Goal: Task Accomplishment & Management: Manage account settings

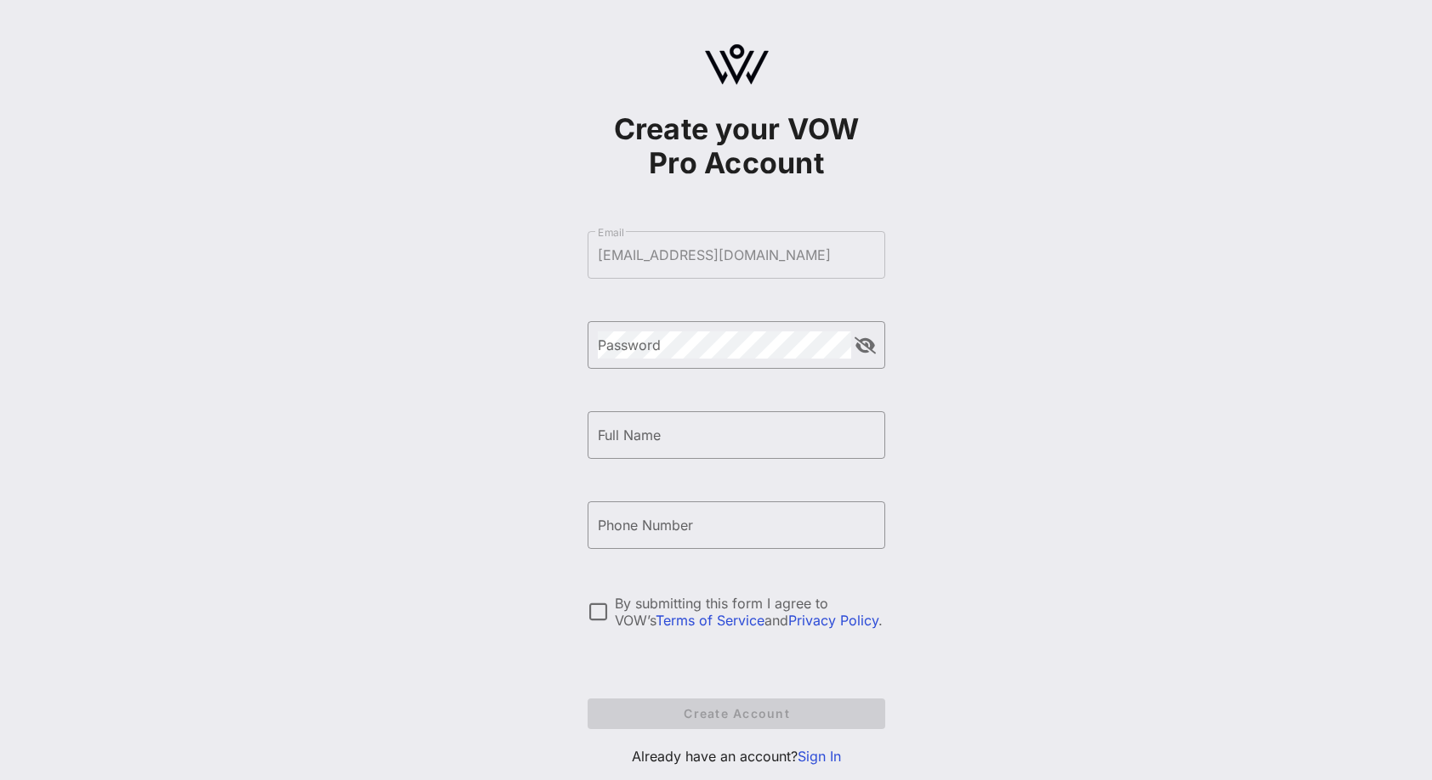
click at [743, 377] on div at bounding box center [736, 382] width 277 height 12
click at [749, 450] on div "Full Name" at bounding box center [736, 435] width 277 height 48
click at [747, 431] on input "Full Name" at bounding box center [736, 435] width 277 height 27
type input "[PERSON_NAME]"
type input "[PHONE_NUMBER]"
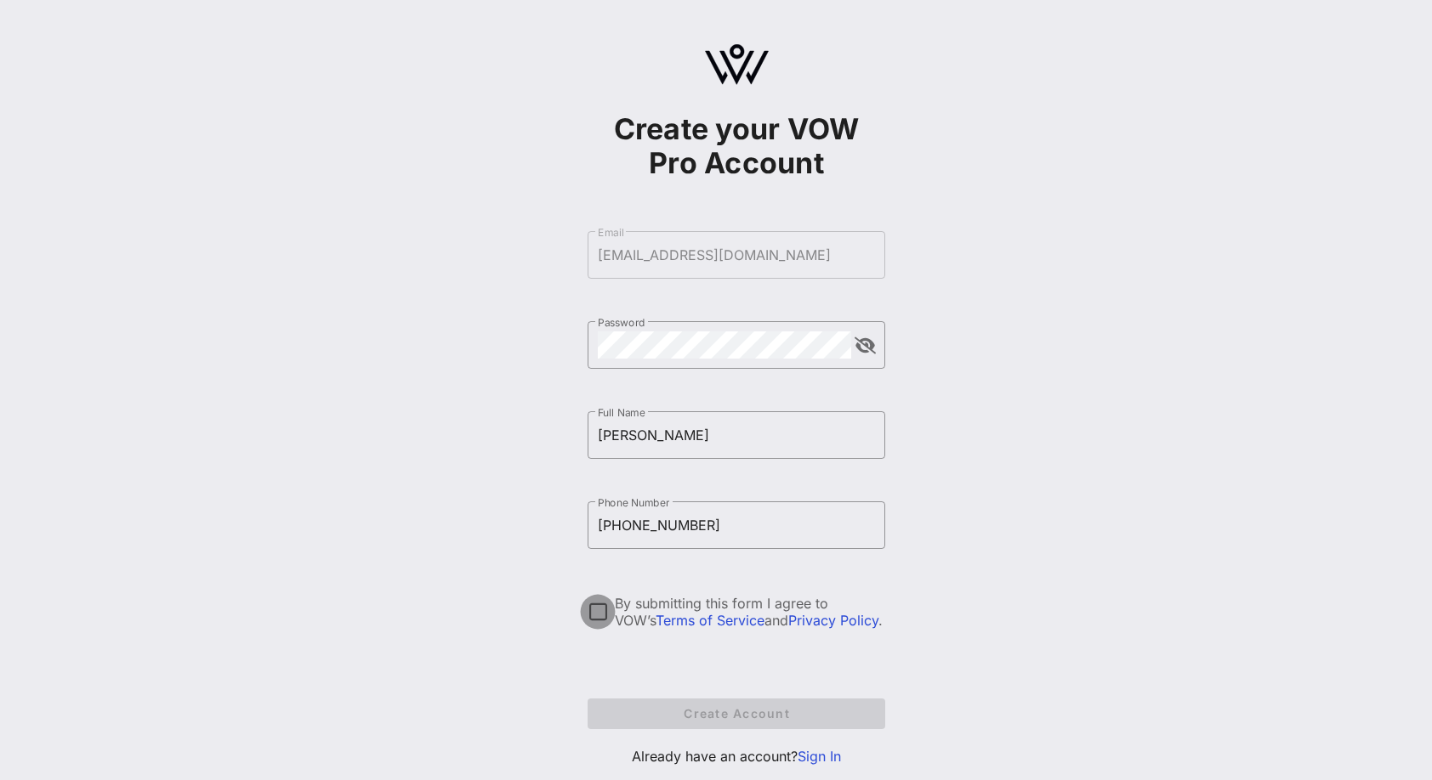
click at [596, 614] on div at bounding box center [597, 612] width 29 height 29
click at [698, 717] on span "Create Account" at bounding box center [736, 713] width 270 height 14
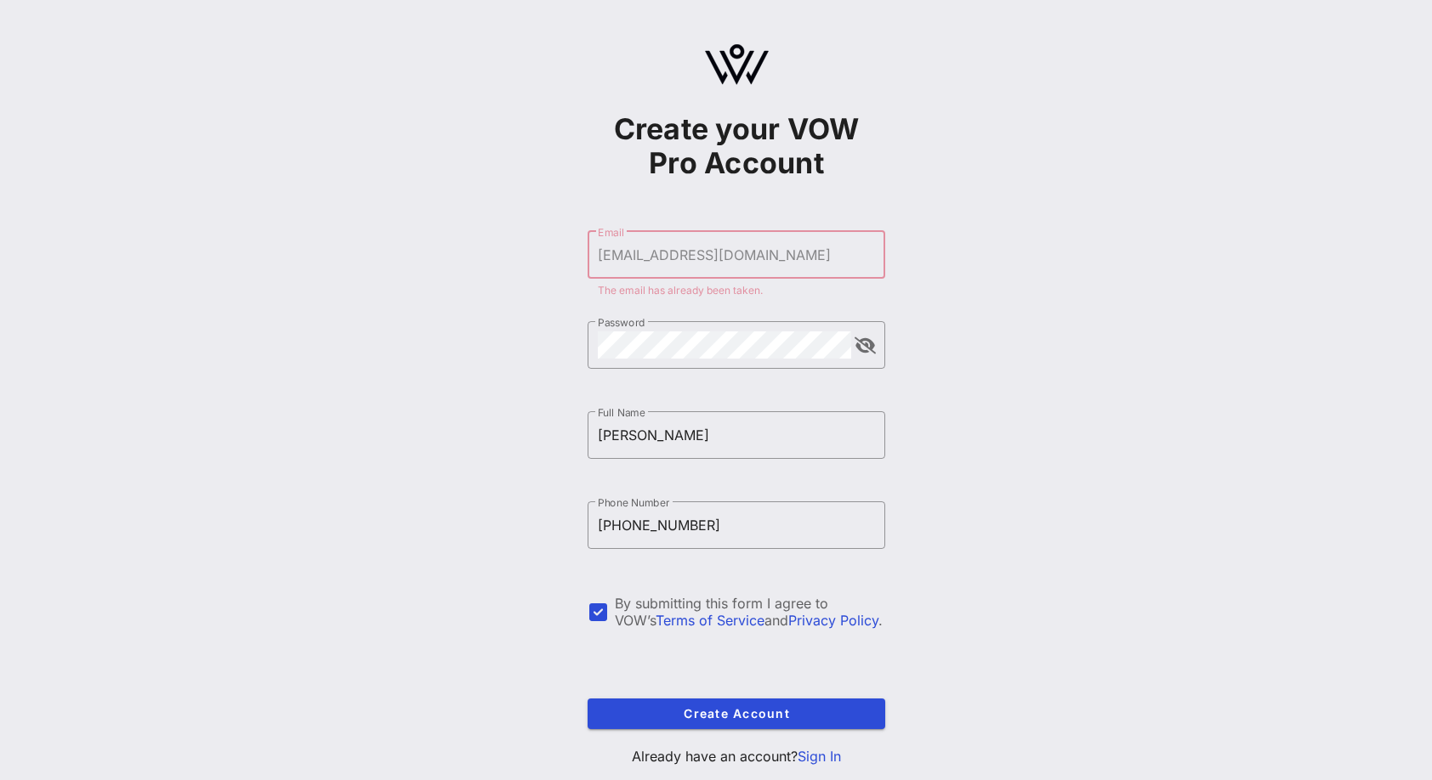
click at [831, 243] on form "​ Email [EMAIL_ADDRESS][DOMAIN_NAME] The email has already been taken. ​ Passwo…" at bounding box center [736, 480] width 298 height 532
click at [825, 763] on link "Sign In" at bounding box center [818, 756] width 43 height 17
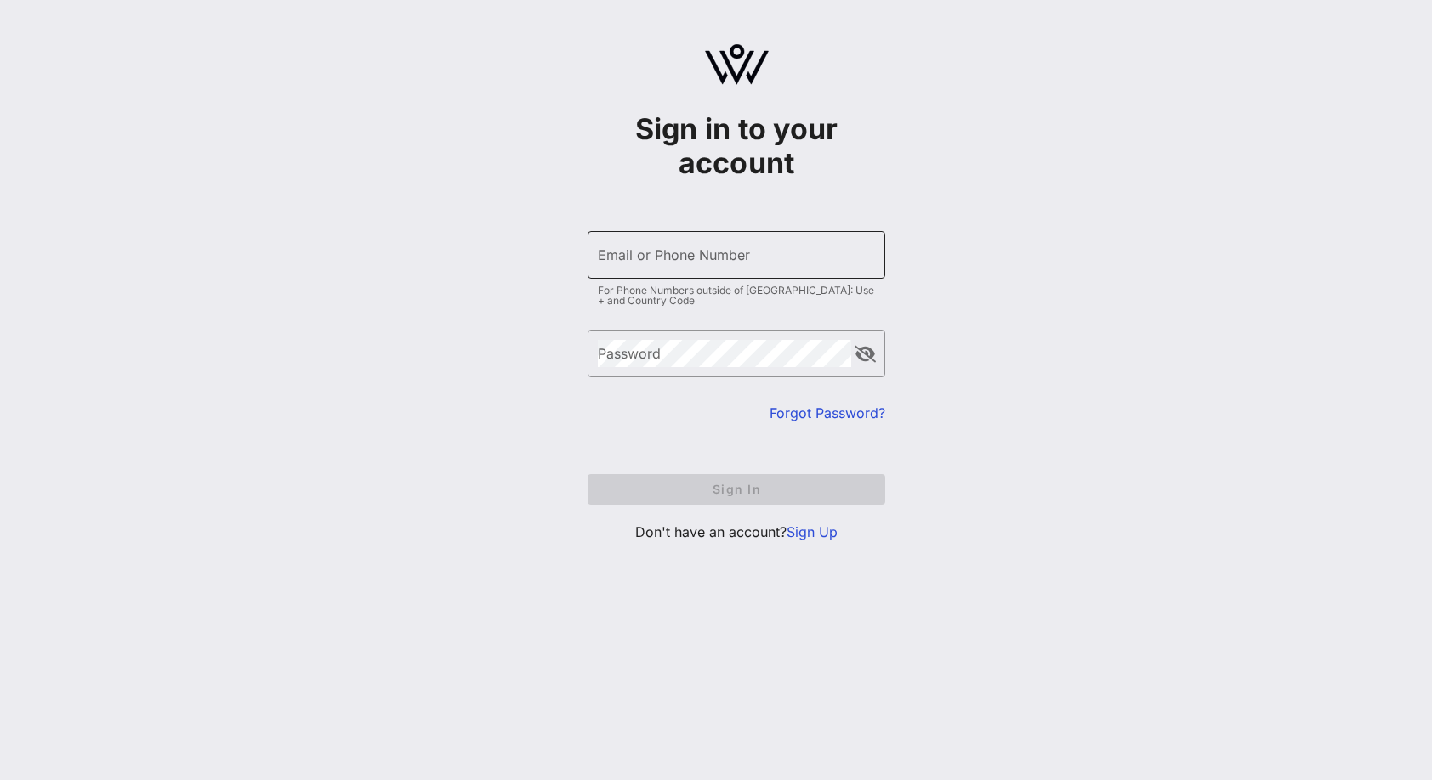
click at [699, 273] on div "Email or Phone Number" at bounding box center [736, 255] width 277 height 48
click at [712, 261] on input "Email or Phone Number" at bounding box center [736, 254] width 277 height 27
type input "[EMAIL_ADDRESS][DOMAIN_NAME]"
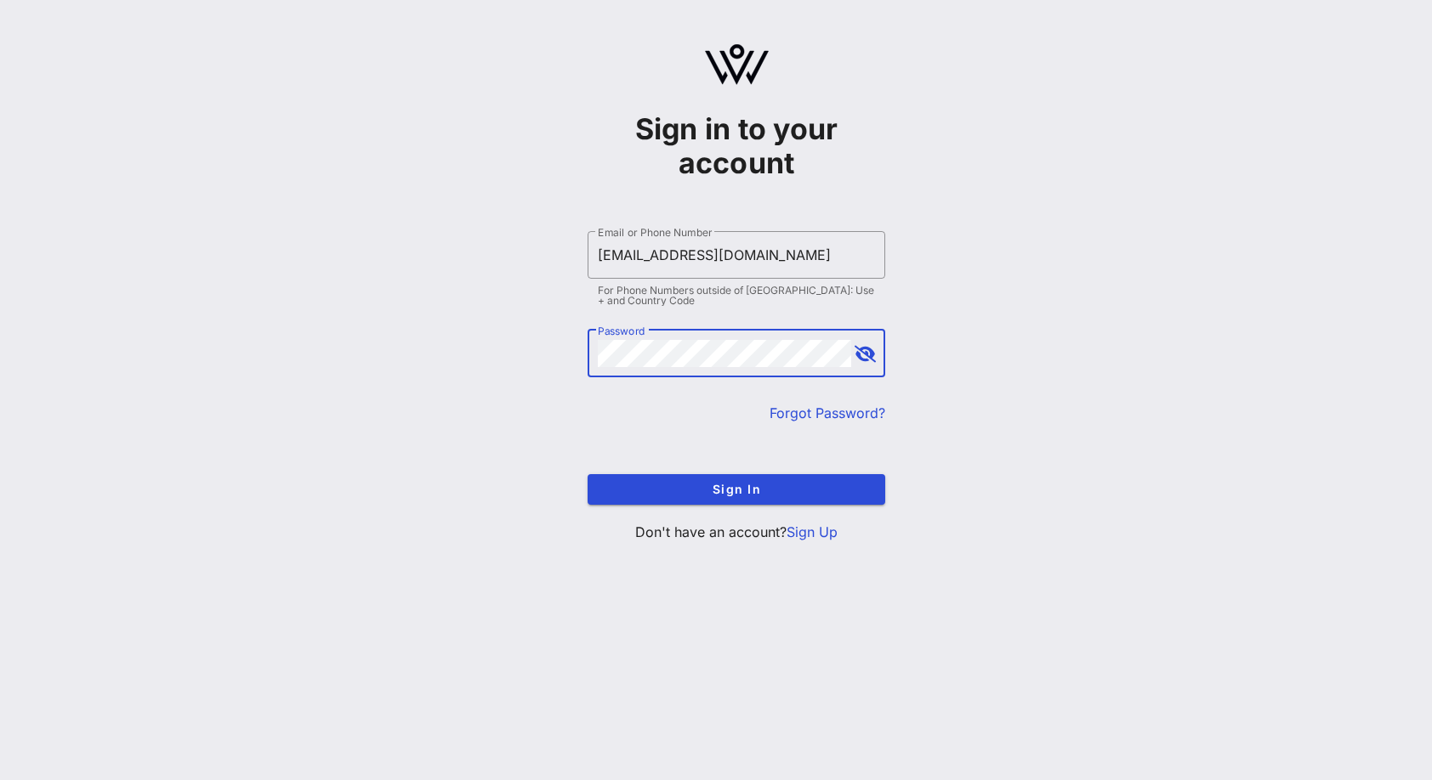
click at [587, 474] on button "Sign In" at bounding box center [736, 489] width 298 height 31
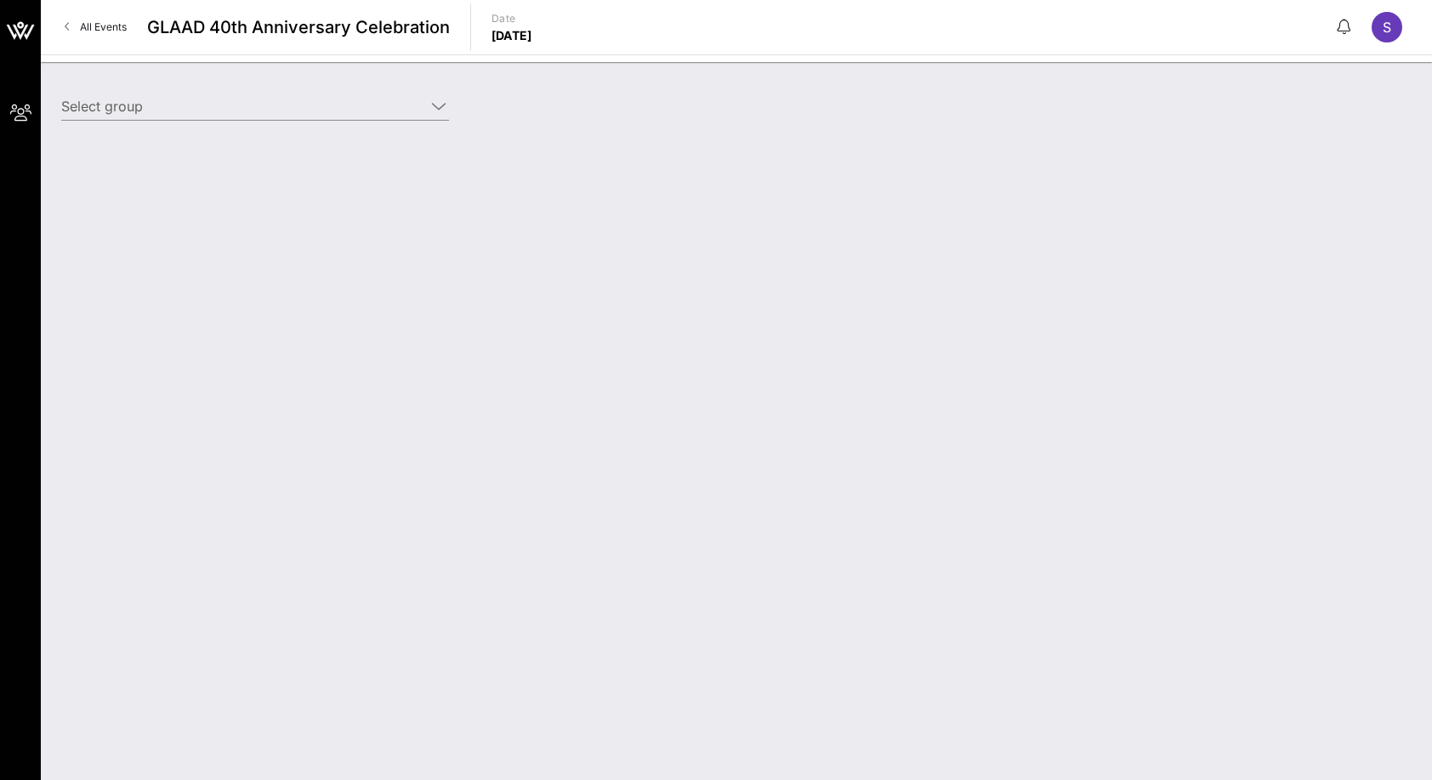
type input "[PERSON_NAME] and [PERSON_NAME] ([PERSON_NAME]) [[PERSON_NAME], [EMAIL_ADDRESS]…"
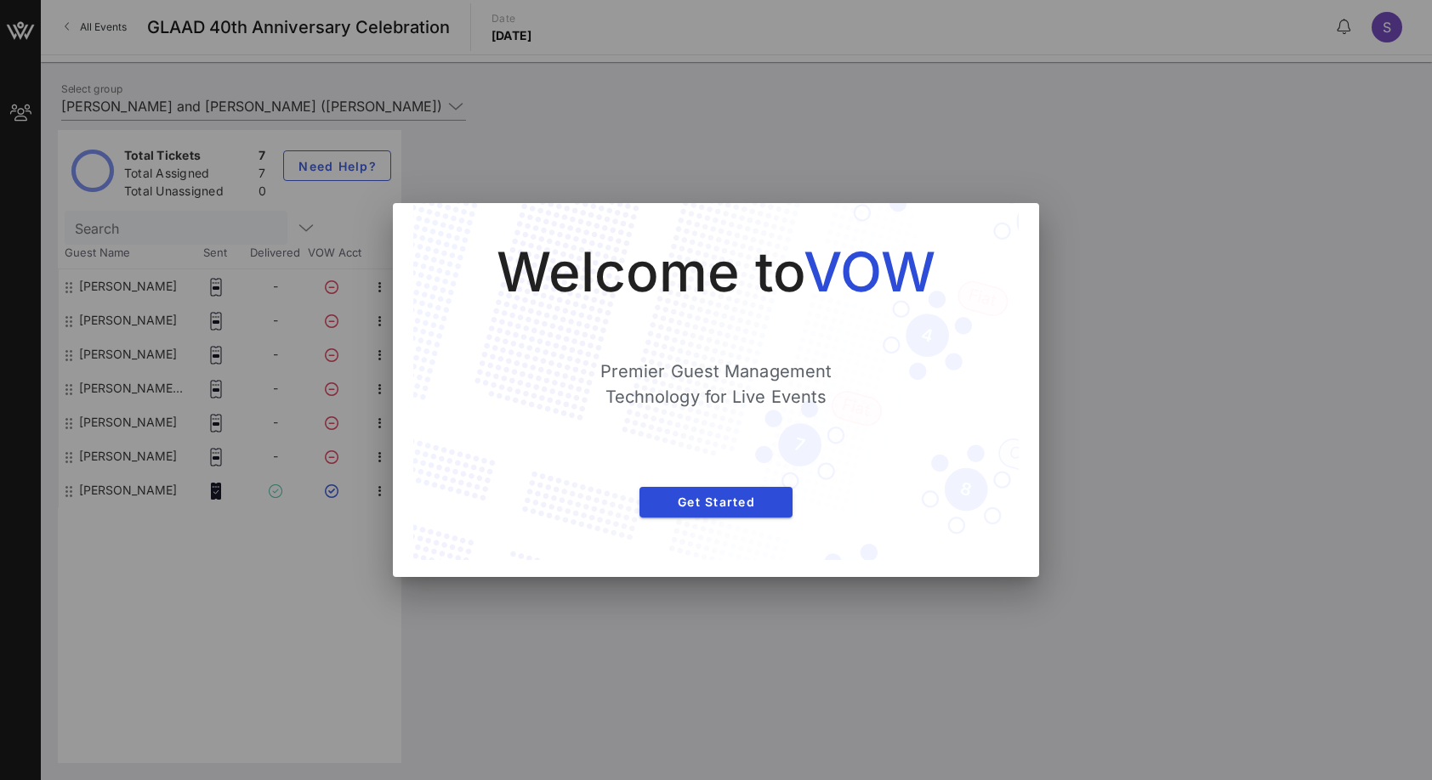
click at [1106, 593] on div at bounding box center [716, 390] width 1432 height 780
click at [754, 508] on span "Get Started" at bounding box center [716, 502] width 126 height 14
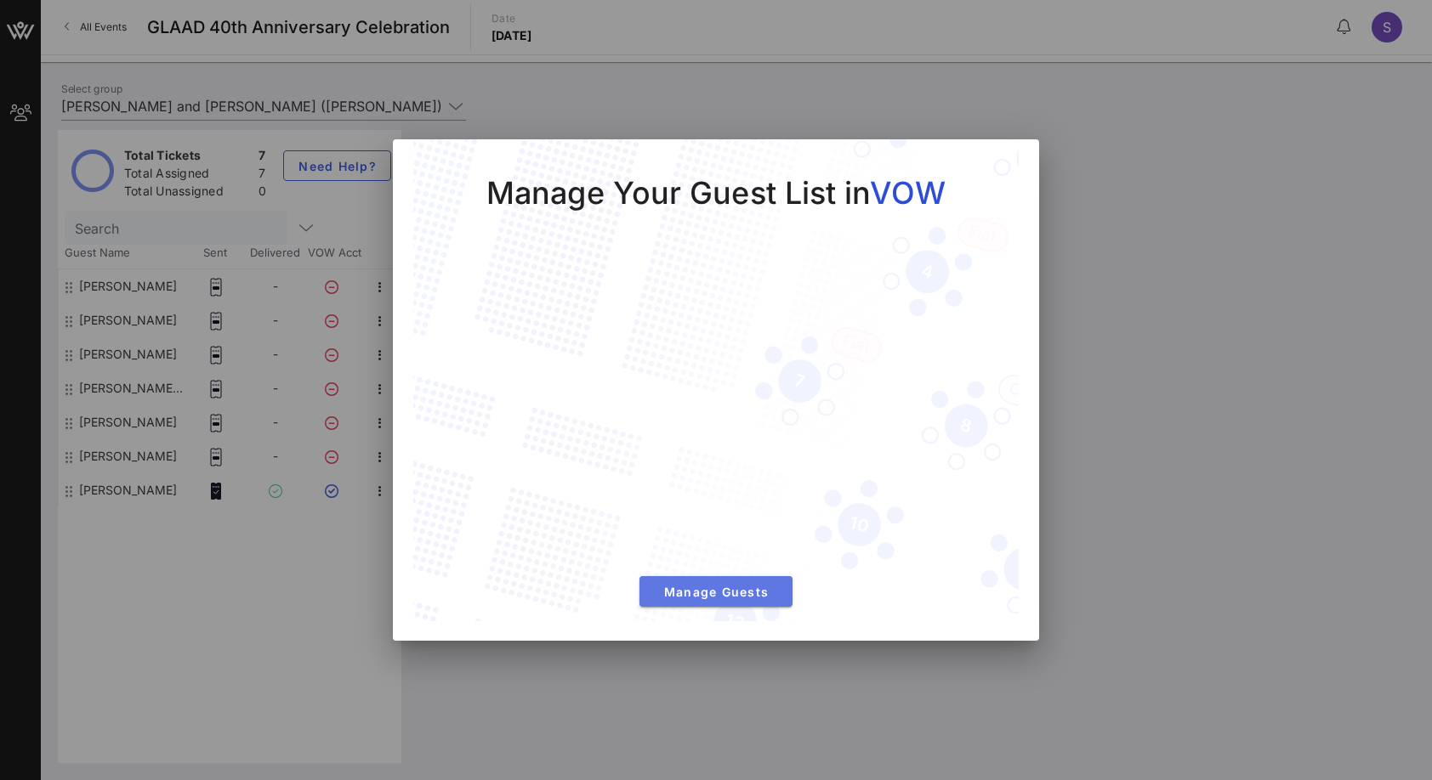
click at [753, 584] on button "Manage Guests" at bounding box center [715, 591] width 153 height 31
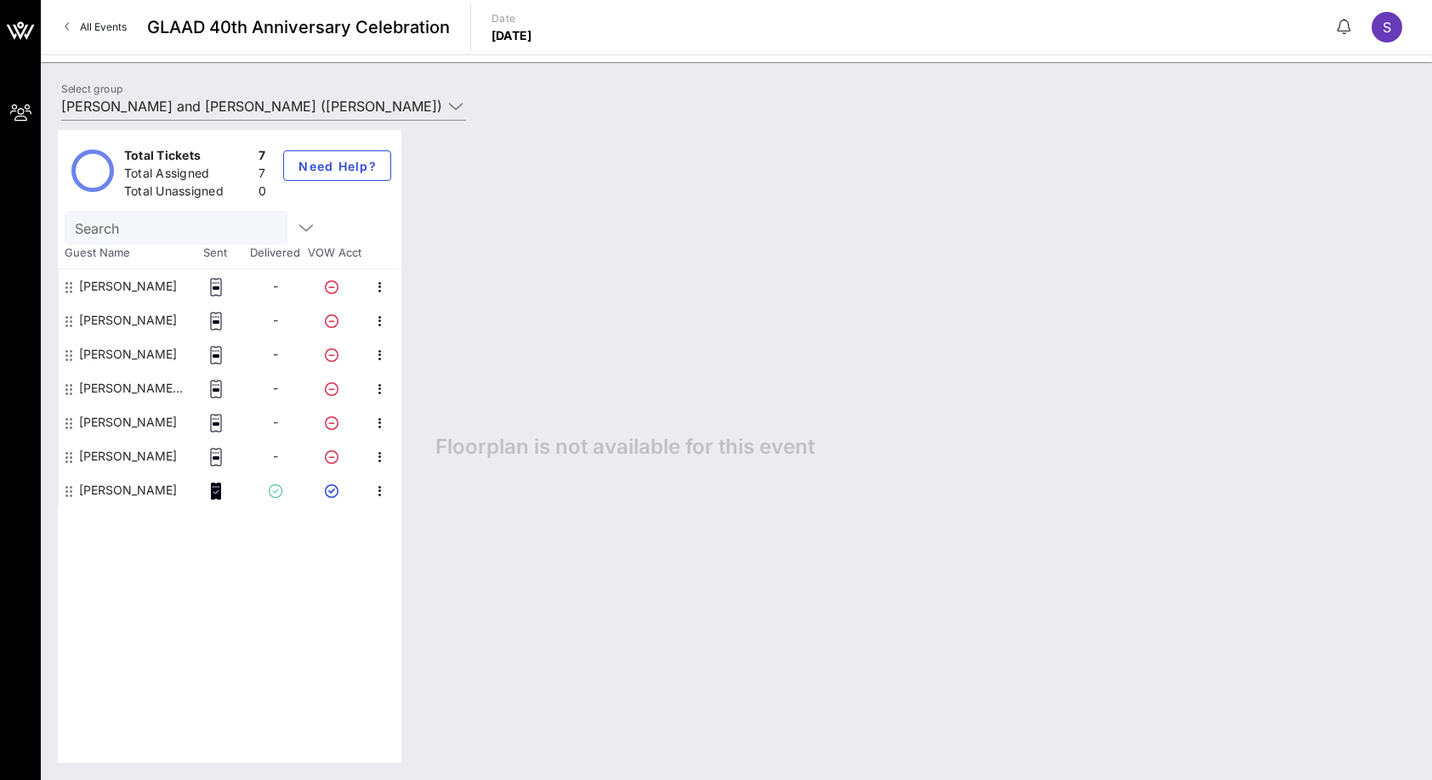
click at [217, 288] on rect at bounding box center [216, 287] width 6 height 3
click at [382, 283] on icon "button" at bounding box center [380, 287] width 20 height 20
click at [373, 491] on icon "button" at bounding box center [380, 491] width 20 height 20
click at [428, 520] on div "Link To Ticket" at bounding box center [450, 530] width 90 height 27
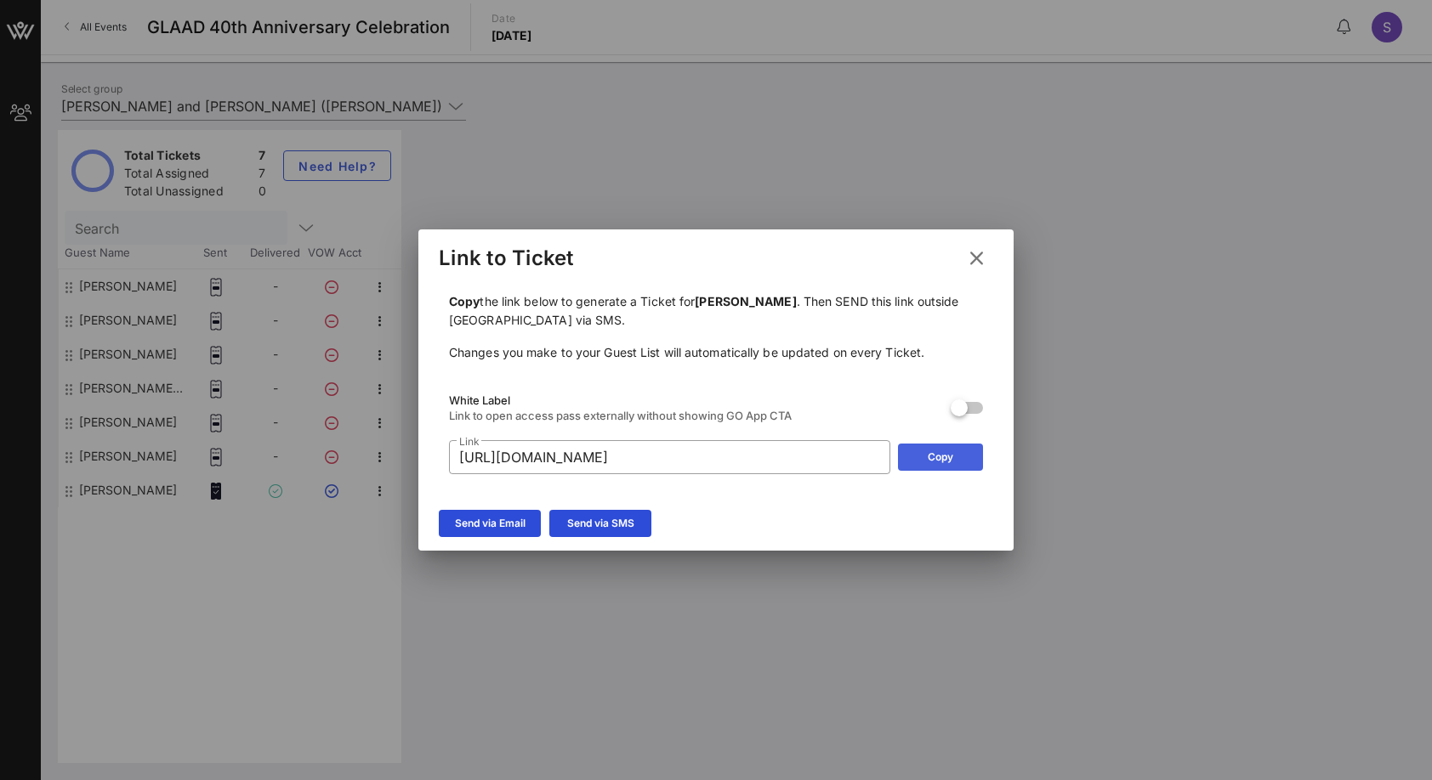
click at [949, 455] on div "Copy" at bounding box center [940, 457] width 26 height 17
click at [975, 256] on icon at bounding box center [976, 258] width 25 height 23
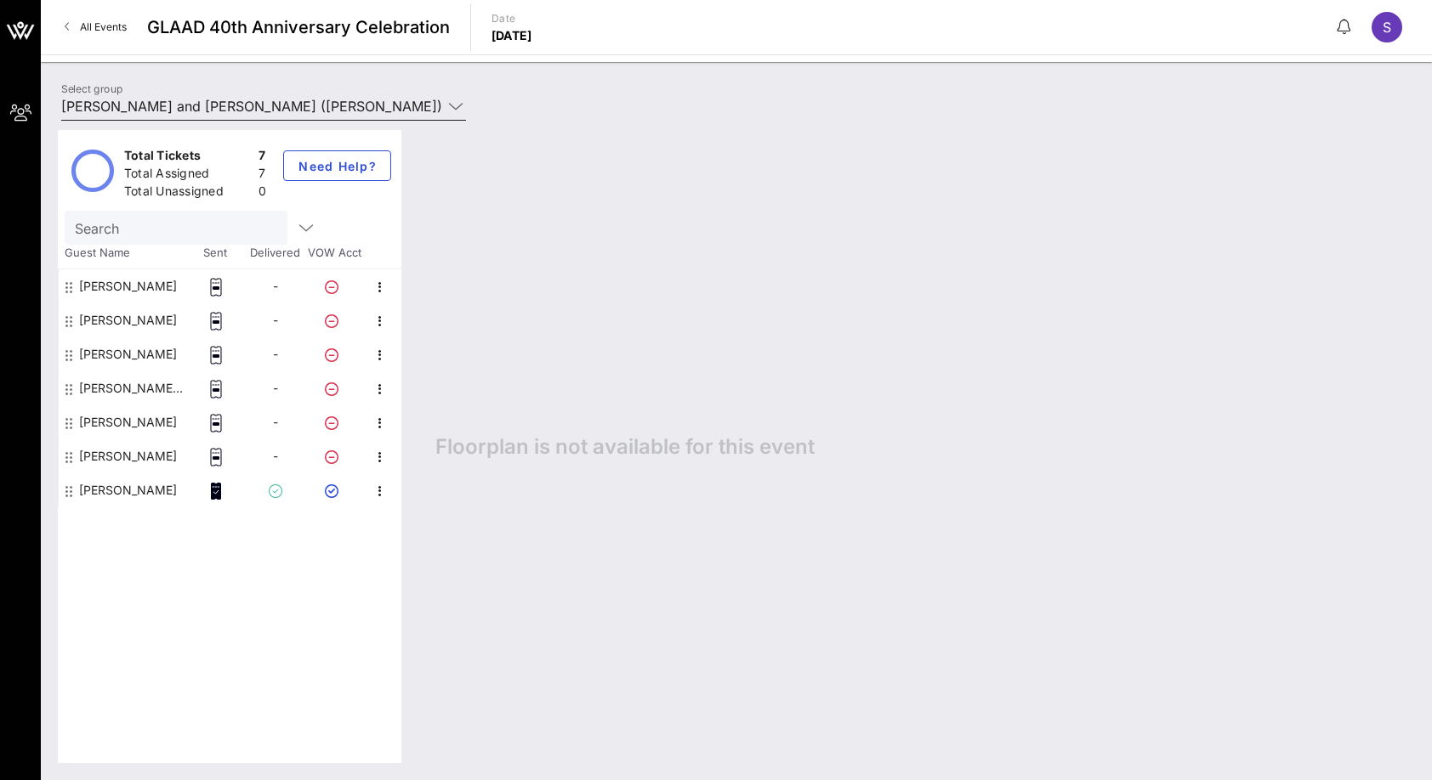
click at [148, 111] on input "[PERSON_NAME] and [PERSON_NAME] ([PERSON_NAME]) [[PERSON_NAME], [EMAIL_ADDRESS]…" at bounding box center [251, 106] width 381 height 27
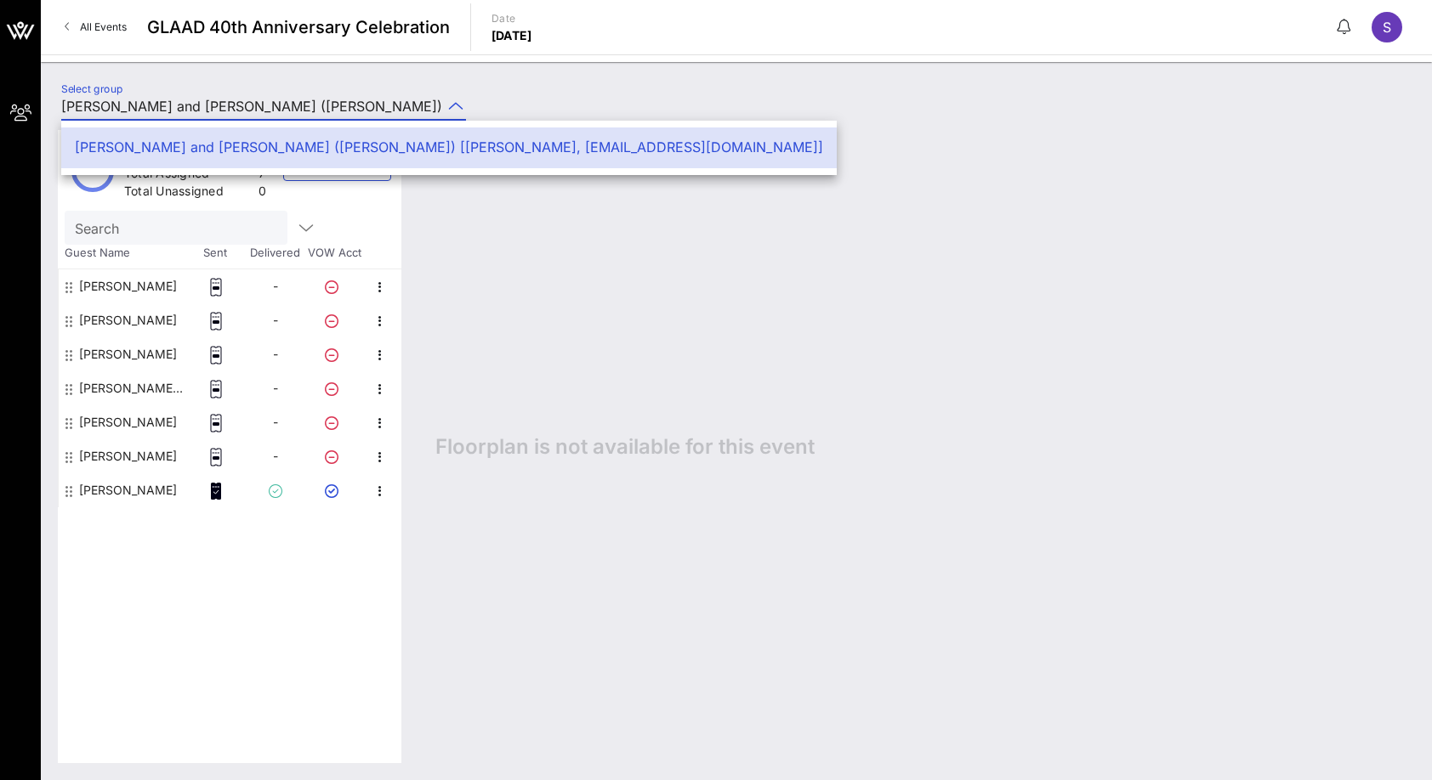
click at [1098, 542] on div "Floorplan is not available for this event" at bounding box center [916, 446] width 996 height 633
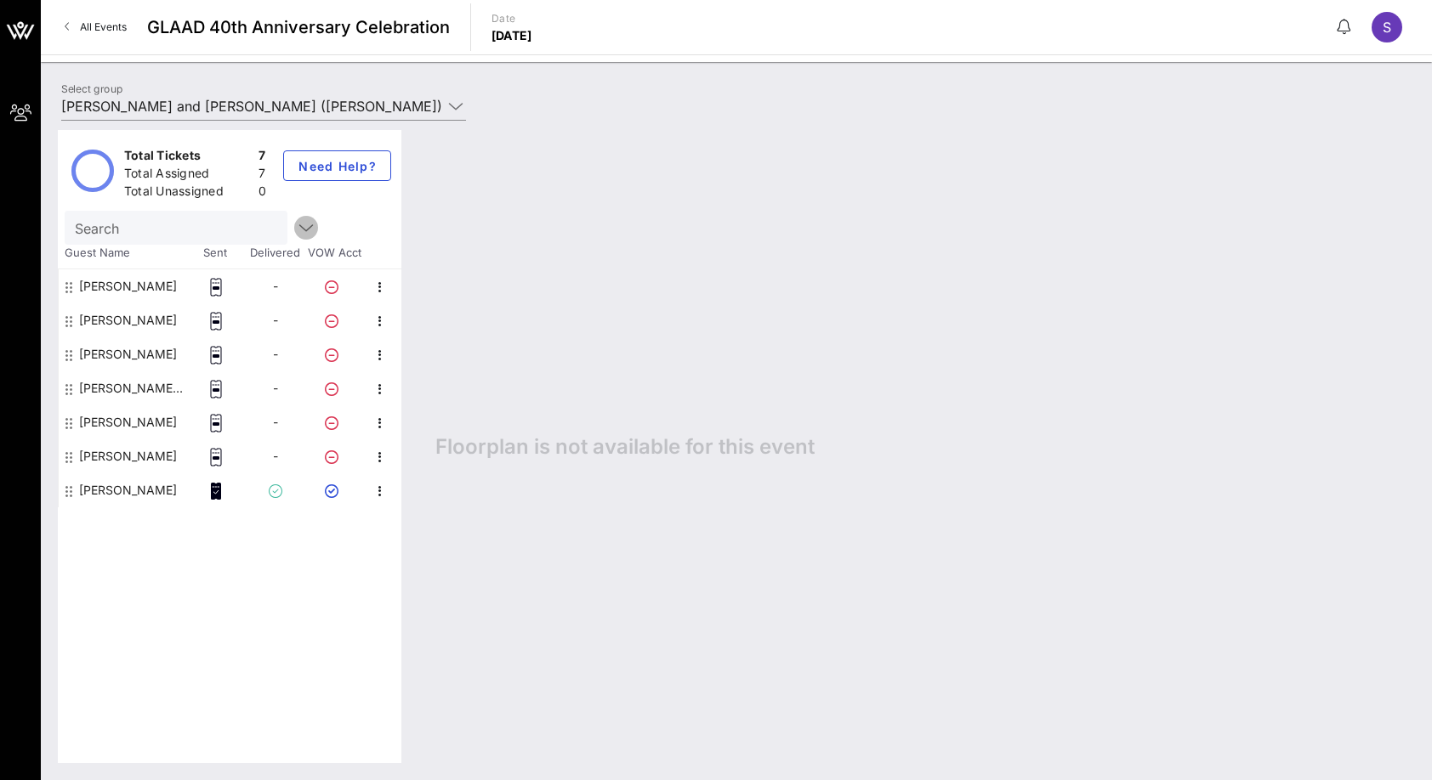
click at [296, 230] on icon "button" at bounding box center [306, 228] width 20 height 20
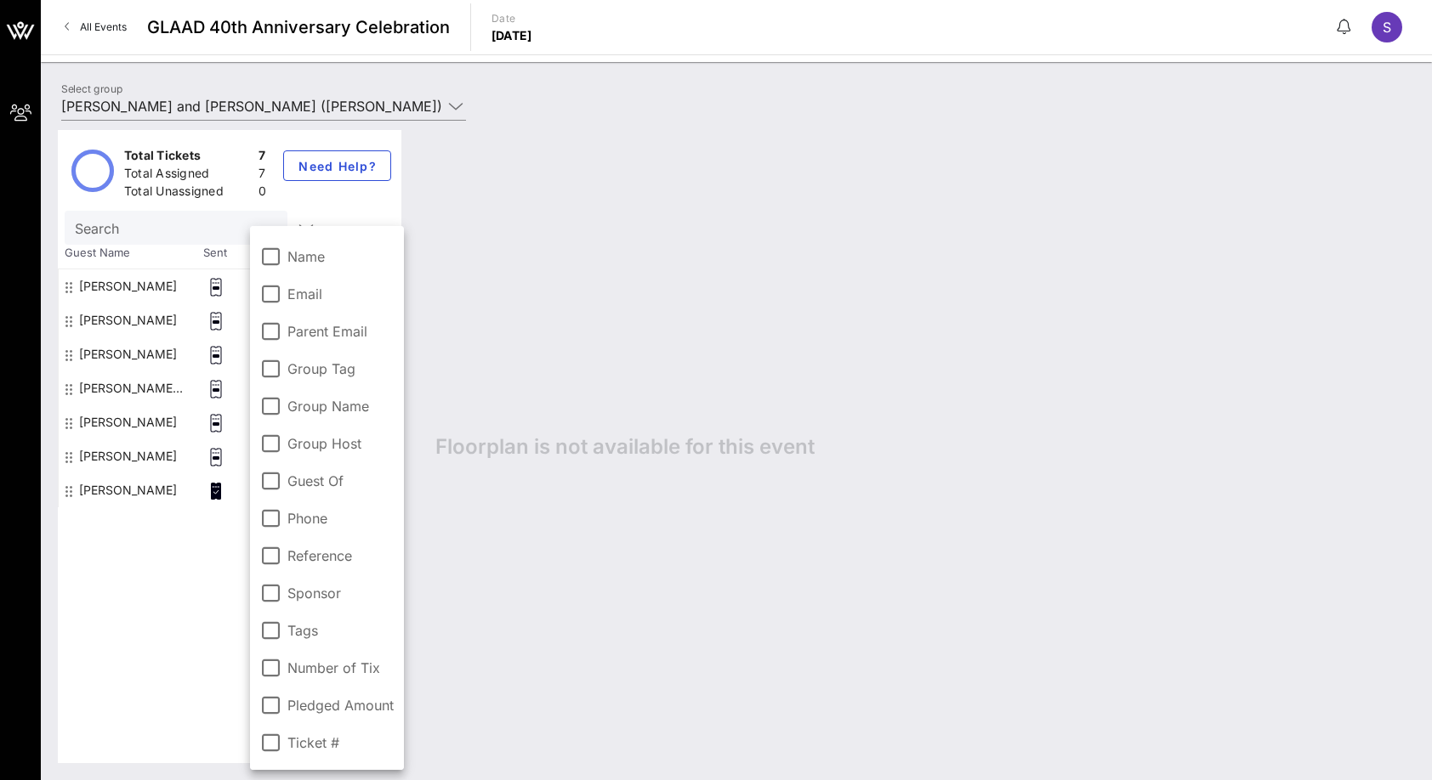
click at [258, 230] on div "Name Email Parent Email Group Tag Group Name Group Host Guest Of Phone Referenc…" at bounding box center [327, 498] width 154 height 544
click at [304, 201] on div "Total Tickets 7 Total Assigned 7 Total Unassigned 0 Need Help?" at bounding box center [229, 170] width 343 height 81
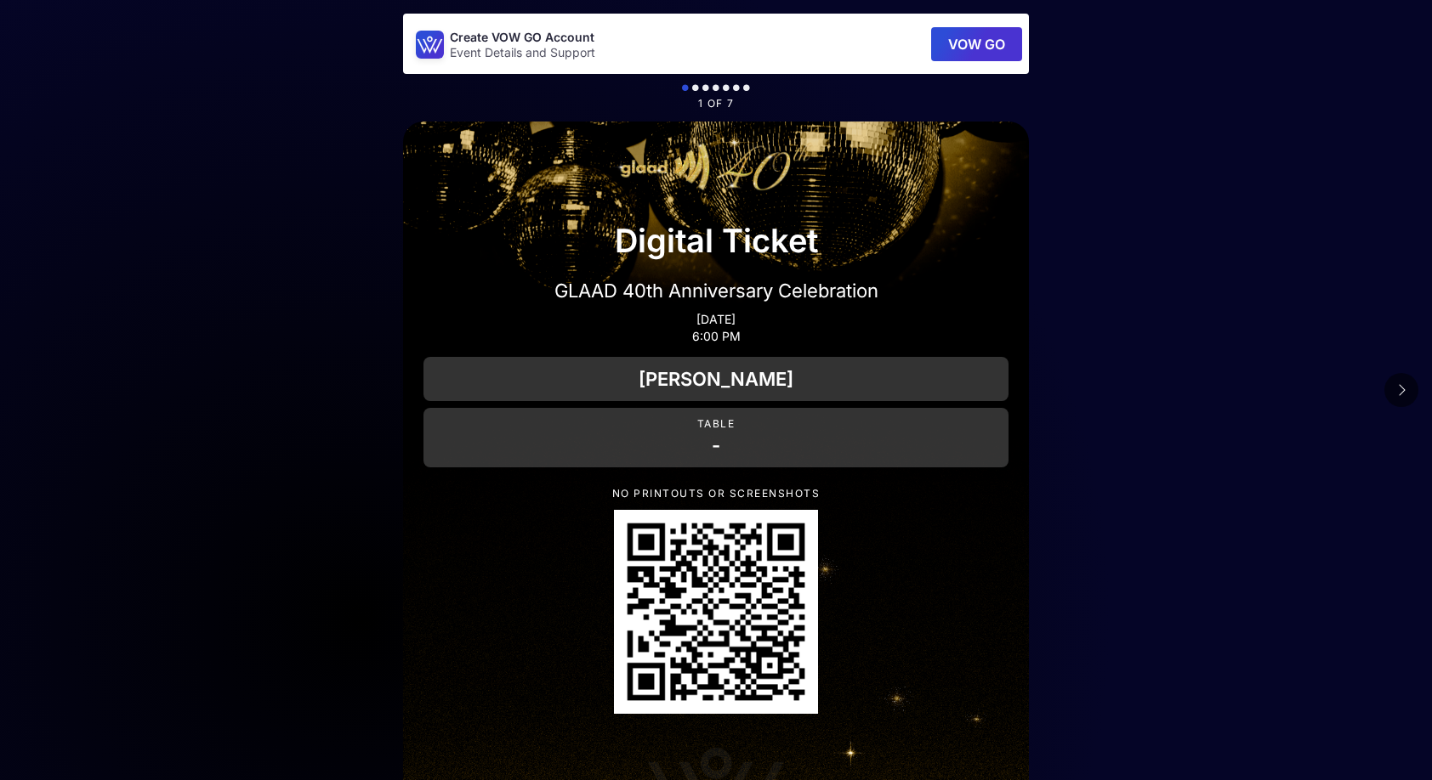
click at [729, 454] on p "-" at bounding box center [715, 446] width 571 height 24
